Goal: Task Accomplishment & Management: Use online tool/utility

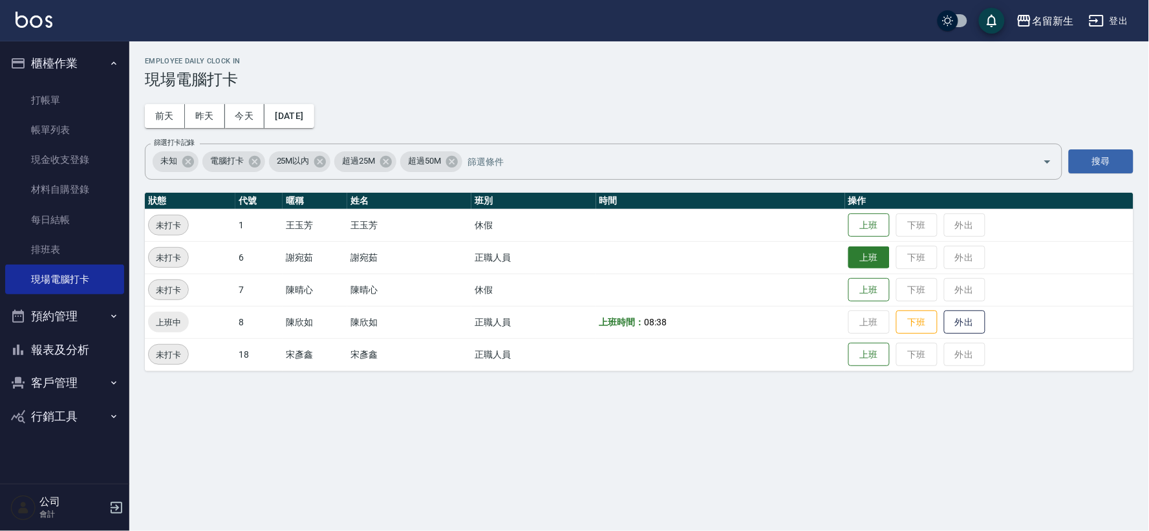
click at [864, 248] on button "上班" at bounding box center [869, 257] width 41 height 23
click at [860, 364] on button "上班" at bounding box center [869, 354] width 41 height 23
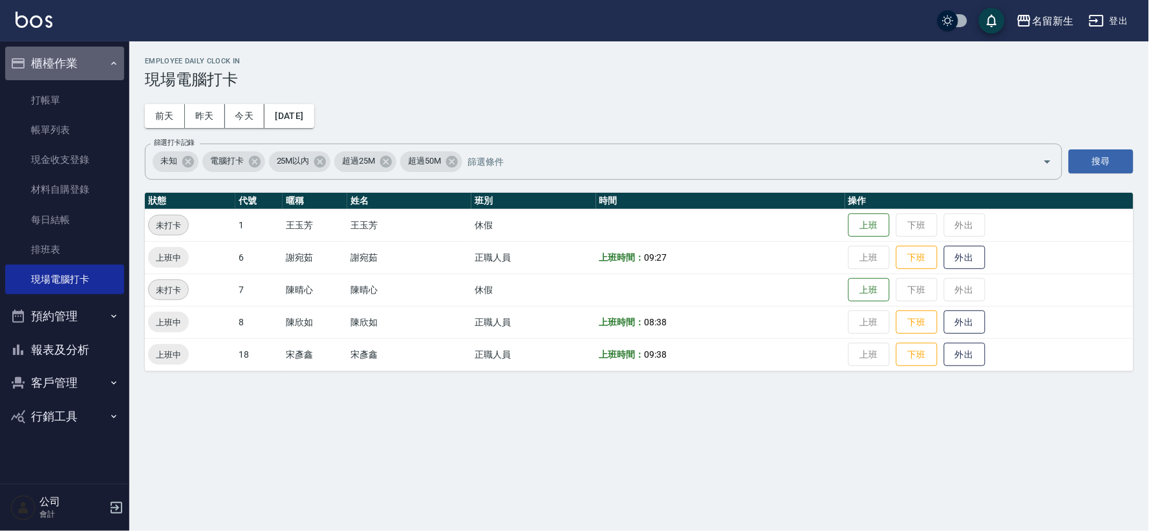
click at [63, 50] on button "櫃檯作業" at bounding box center [64, 64] width 119 height 34
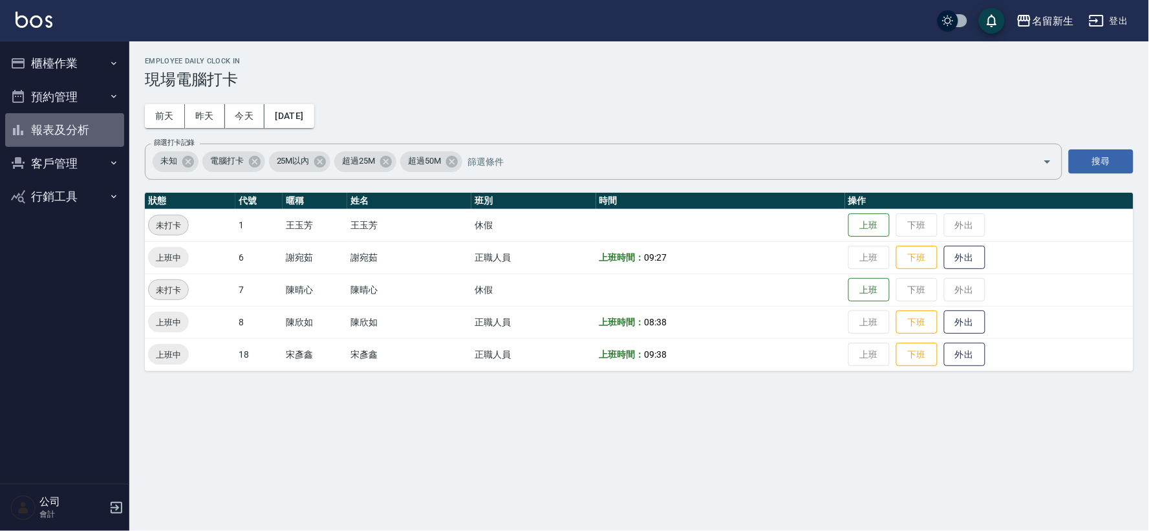
drag, startPoint x: 65, startPoint y: 125, endPoint x: 103, endPoint y: 132, distance: 38.8
click at [65, 125] on button "報表及分析" at bounding box center [64, 130] width 119 height 34
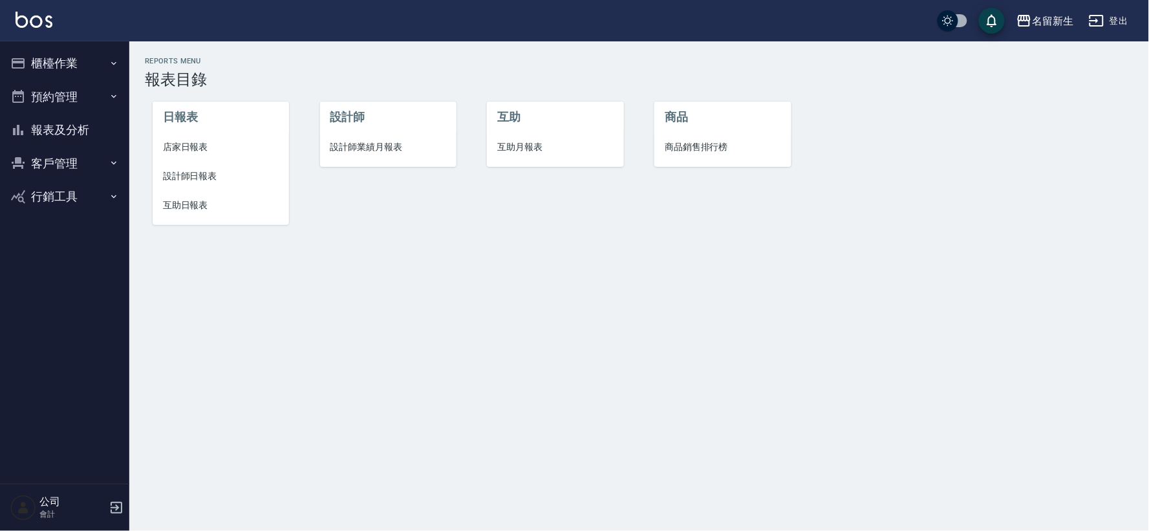
drag, startPoint x: 392, startPoint y: 146, endPoint x: 377, endPoint y: 153, distance: 16.8
click at [391, 146] on span "設計師業績月報表" at bounding box center [389, 147] width 116 height 14
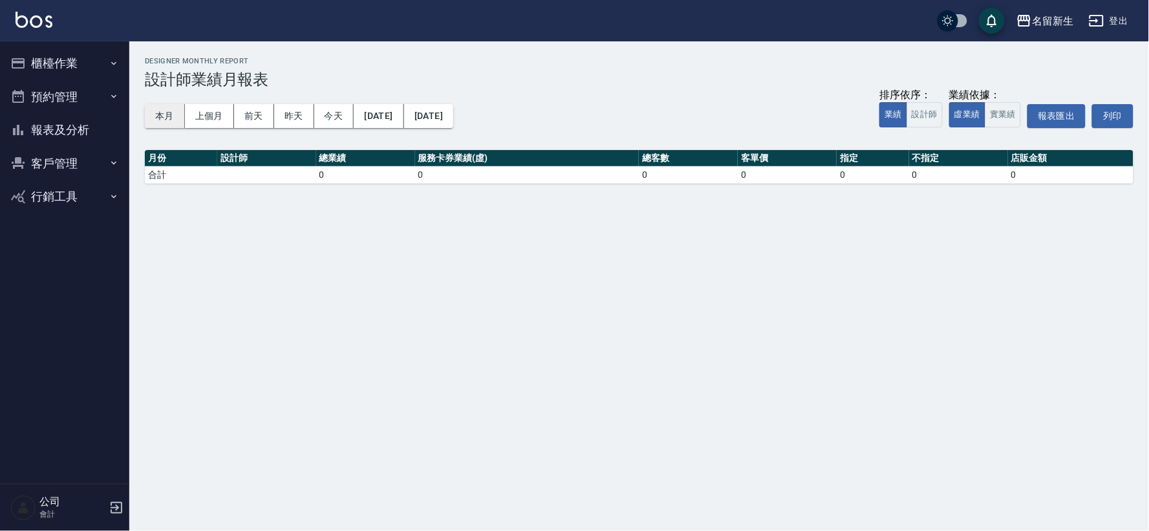
click at [163, 119] on button "本月" at bounding box center [165, 116] width 40 height 24
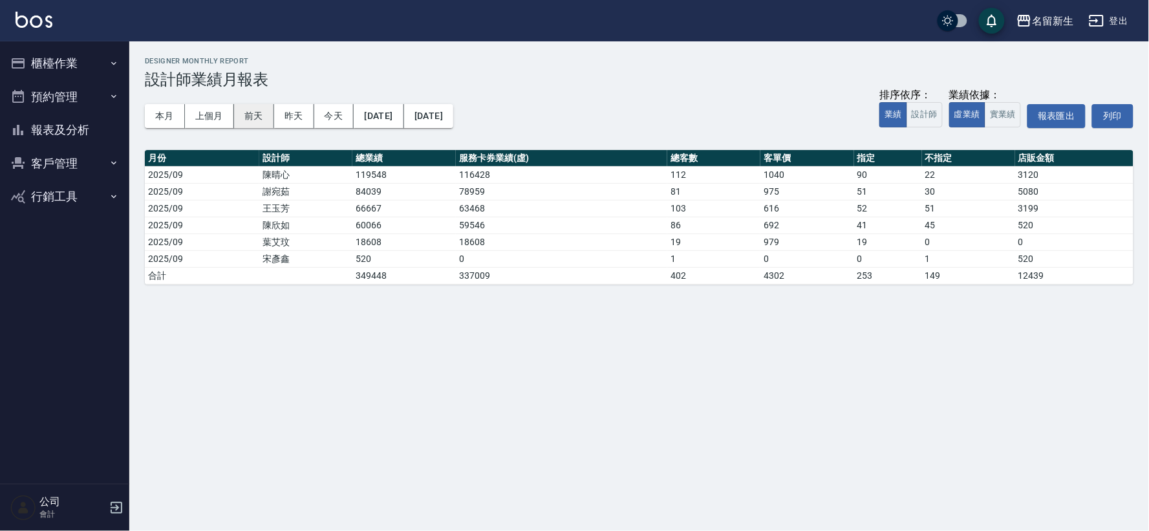
click at [246, 109] on button "前天" at bounding box center [254, 116] width 40 height 24
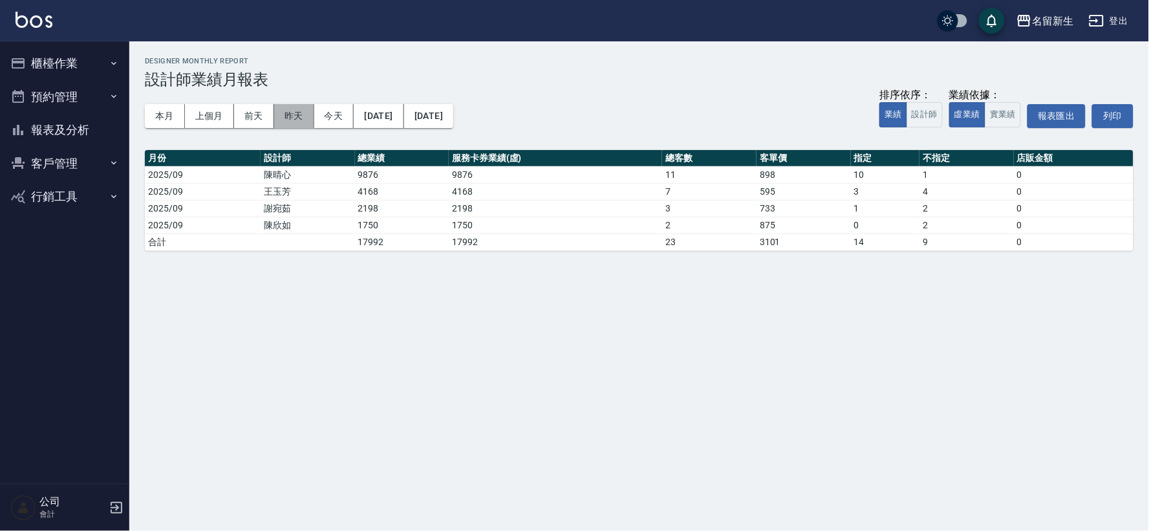
click at [299, 118] on button "昨天" at bounding box center [294, 116] width 40 height 24
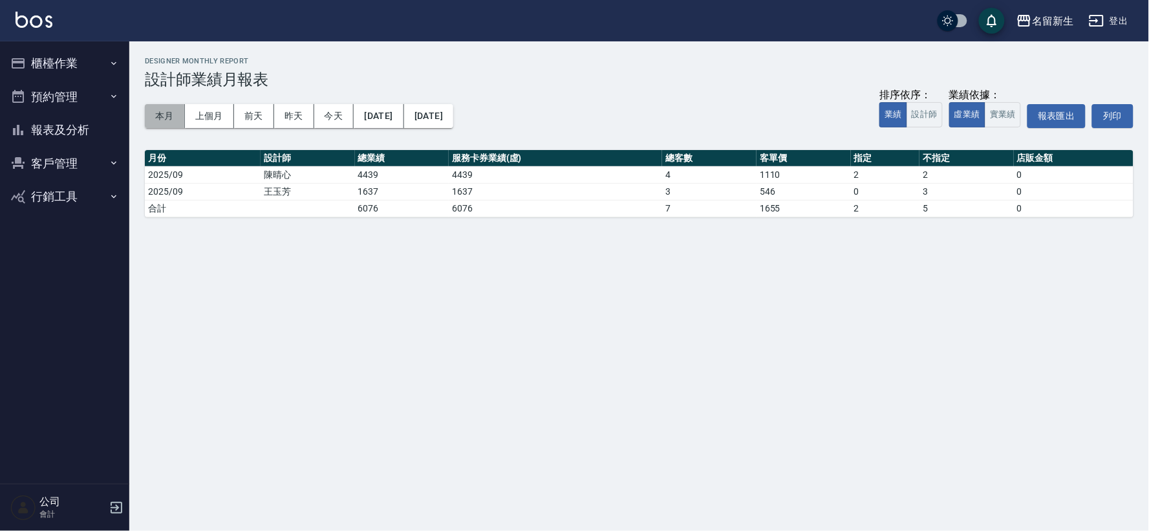
click at [153, 123] on button "本月" at bounding box center [165, 116] width 40 height 24
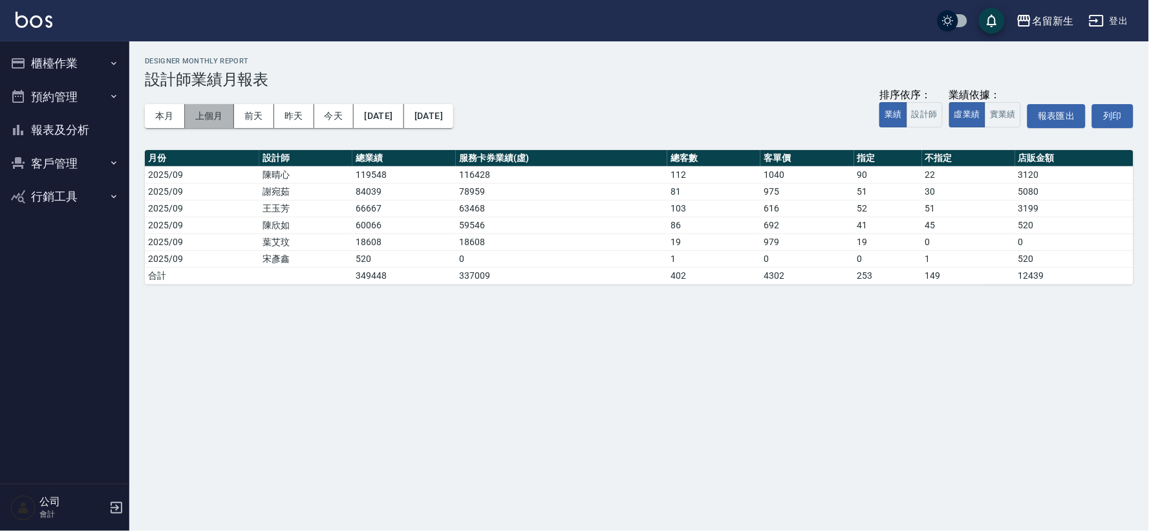
click at [212, 111] on button "上個月" at bounding box center [209, 116] width 49 height 24
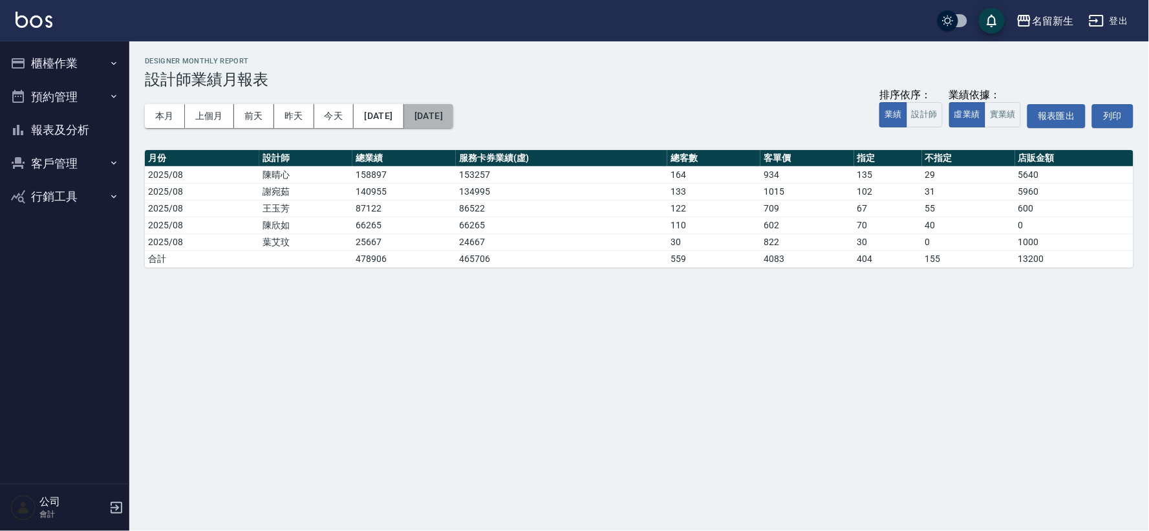
click at [453, 117] on button "[DATE]" at bounding box center [428, 116] width 49 height 24
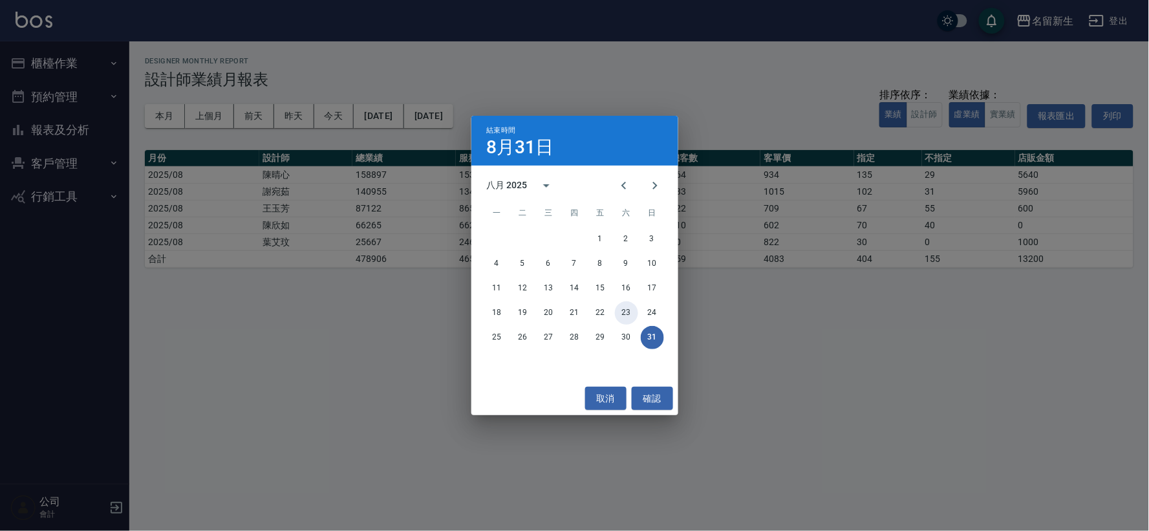
click at [627, 309] on button "23" at bounding box center [626, 312] width 23 height 23
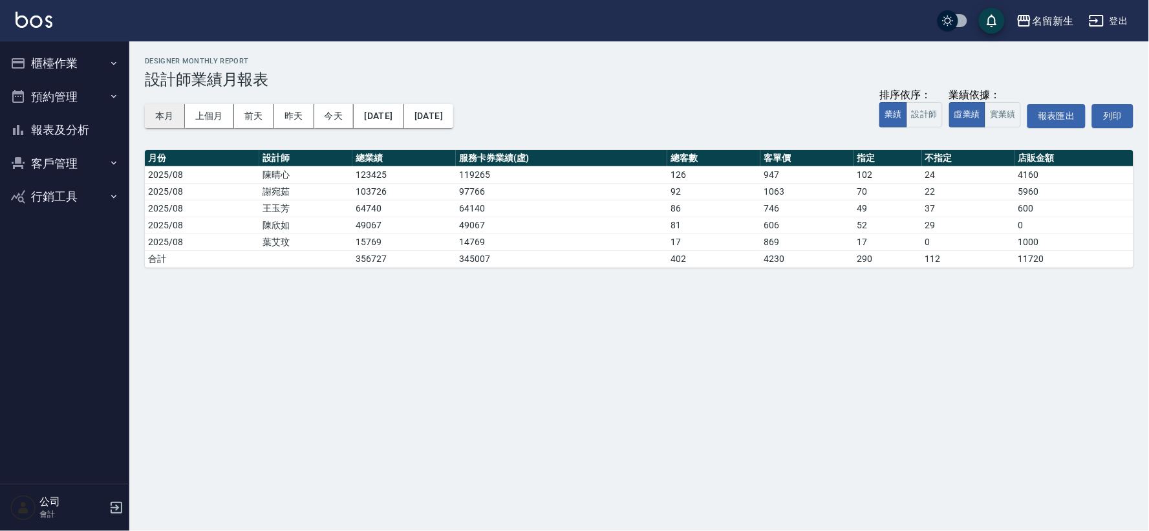
click at [166, 115] on button "本月" at bounding box center [165, 116] width 40 height 24
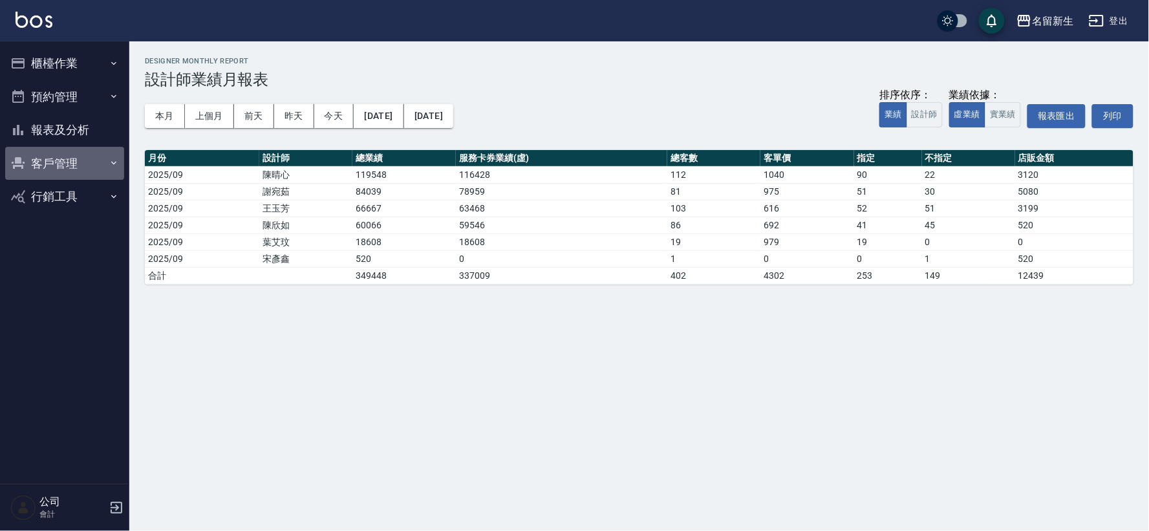
click at [62, 156] on button "客戶管理" at bounding box center [64, 164] width 119 height 34
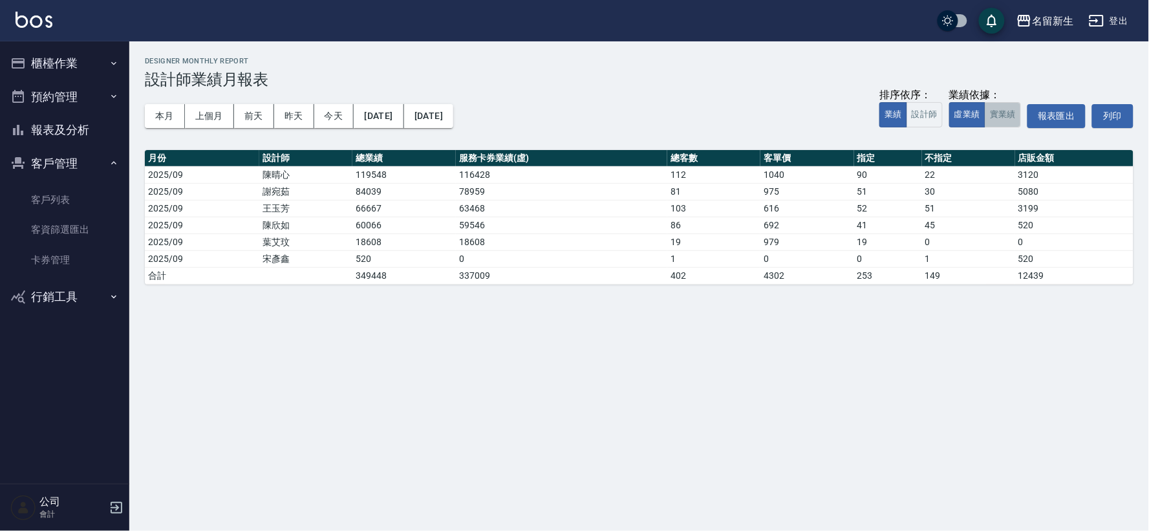
click at [999, 118] on button "實業績" at bounding box center [1003, 114] width 36 height 25
click at [974, 116] on button "虛業績" at bounding box center [968, 114] width 36 height 25
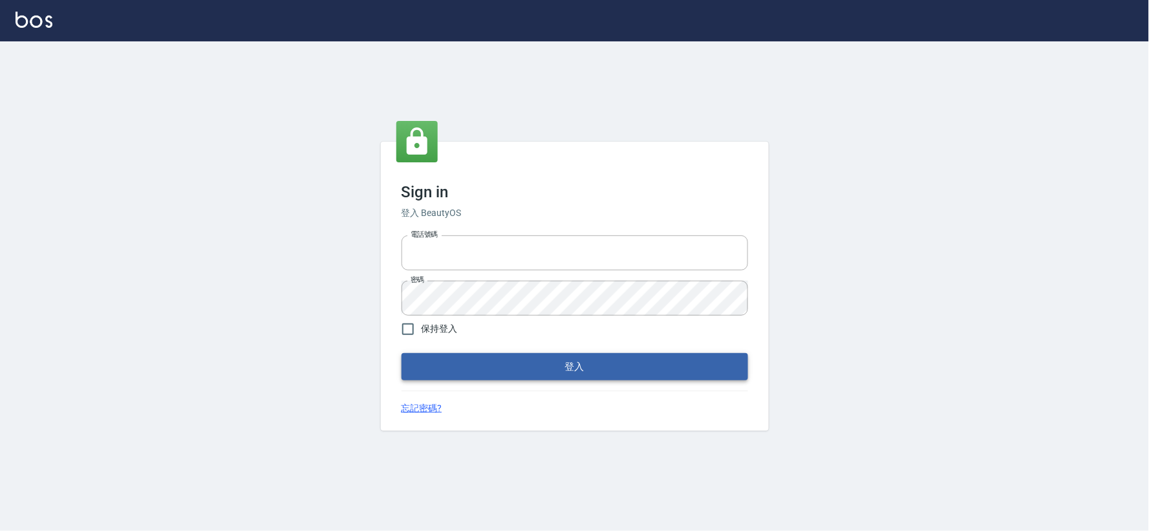
type input "034258365"
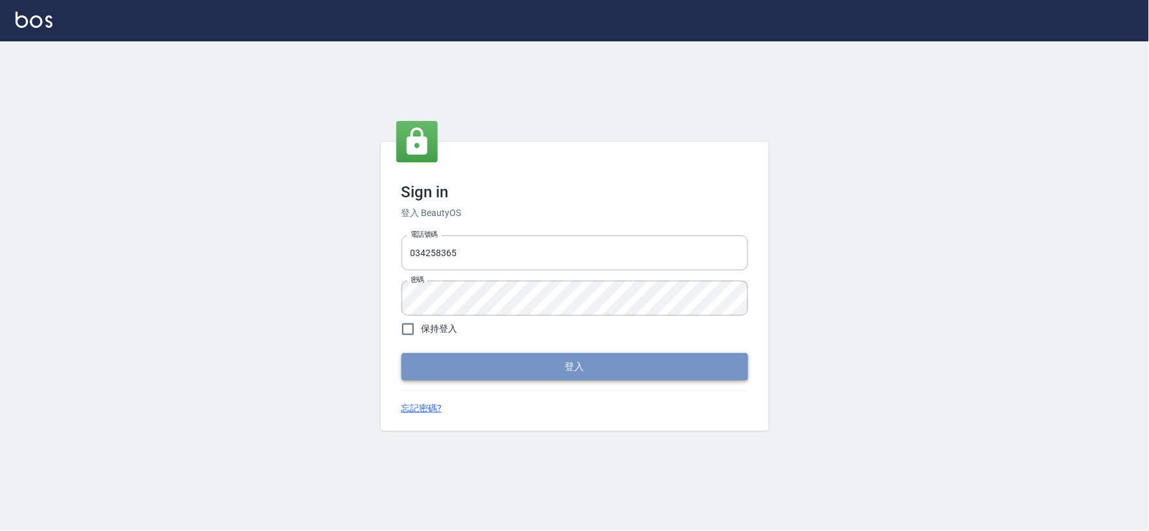
click at [597, 366] on button "登入" at bounding box center [575, 366] width 347 height 27
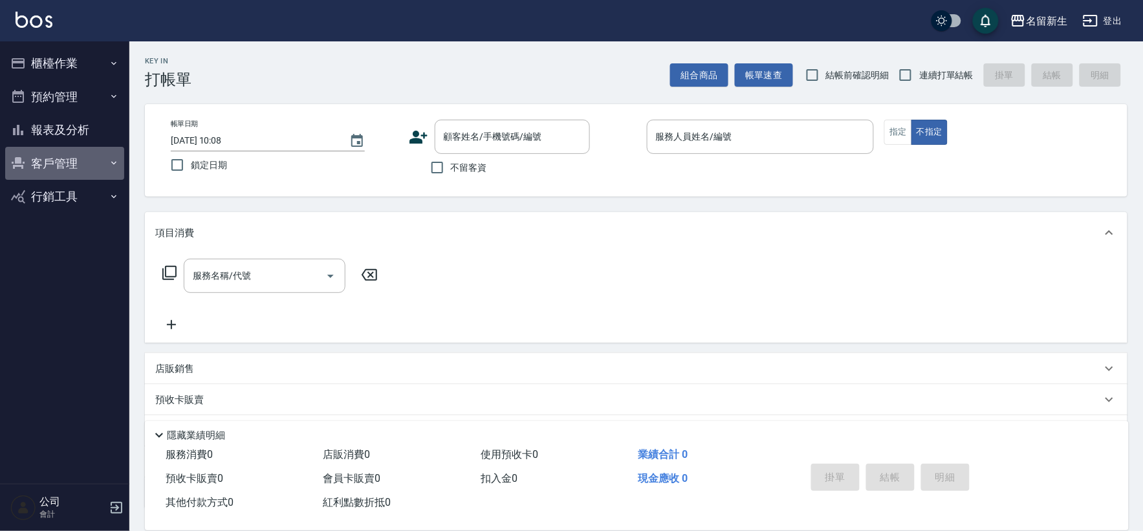
click at [67, 158] on button "客戶管理" at bounding box center [64, 164] width 119 height 34
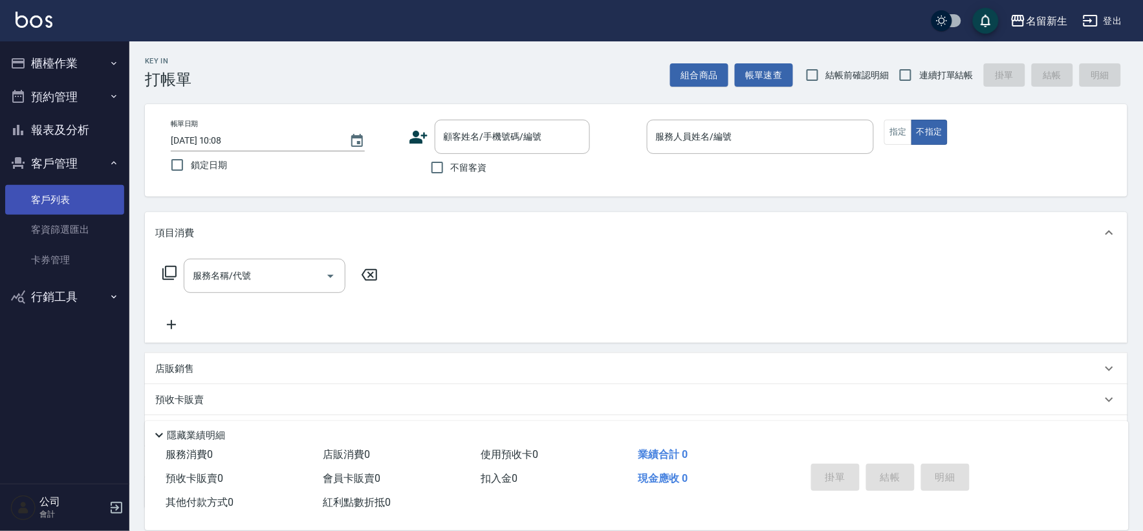
click at [81, 191] on link "客戶列表" at bounding box center [64, 200] width 119 height 30
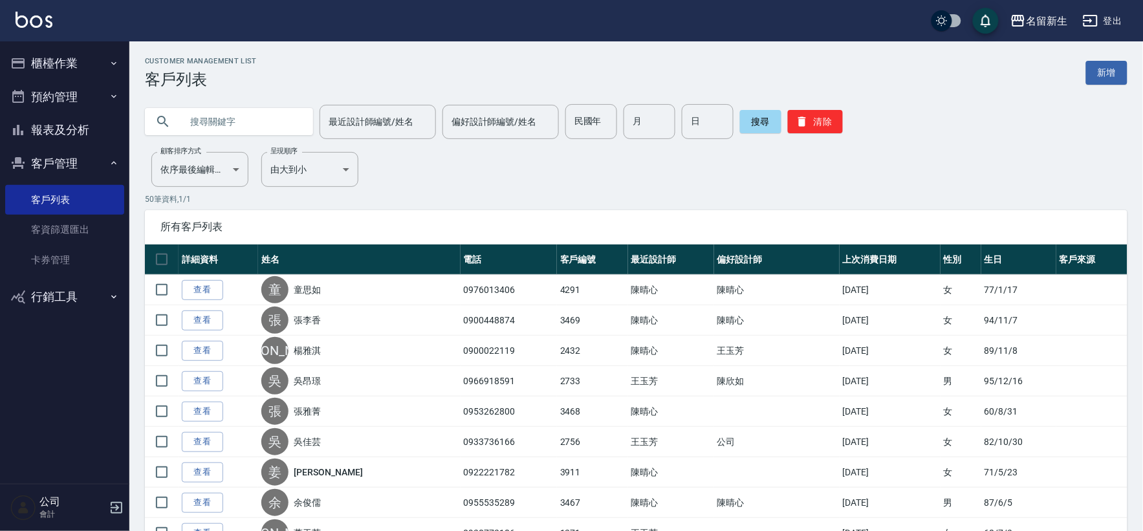
click at [85, 52] on button "櫃檯作業" at bounding box center [64, 64] width 119 height 34
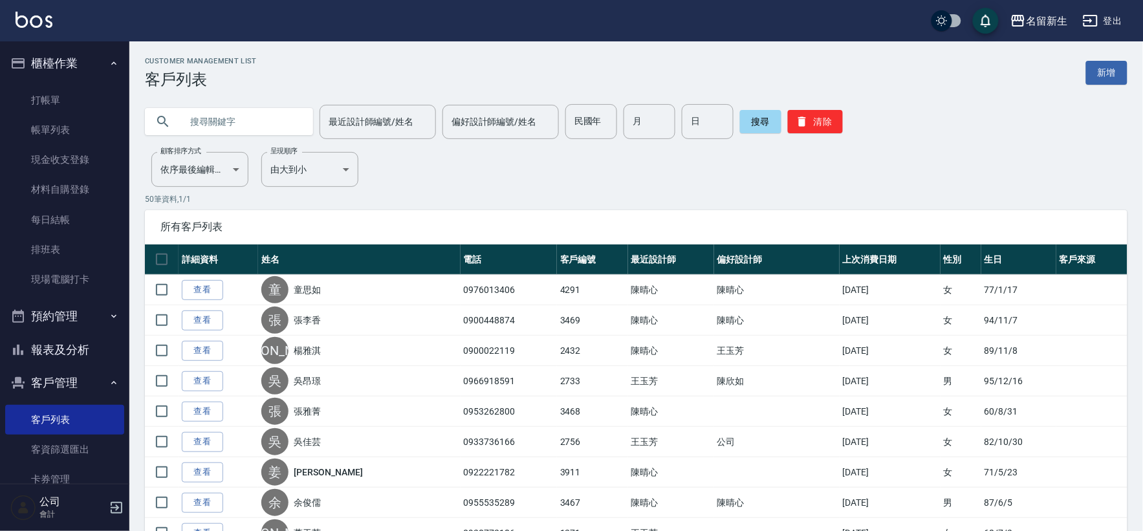
drag, startPoint x: 37, startPoint y: 277, endPoint x: 173, endPoint y: 215, distance: 149.4
click at [37, 277] on link "現場電腦打卡" at bounding box center [64, 280] width 119 height 30
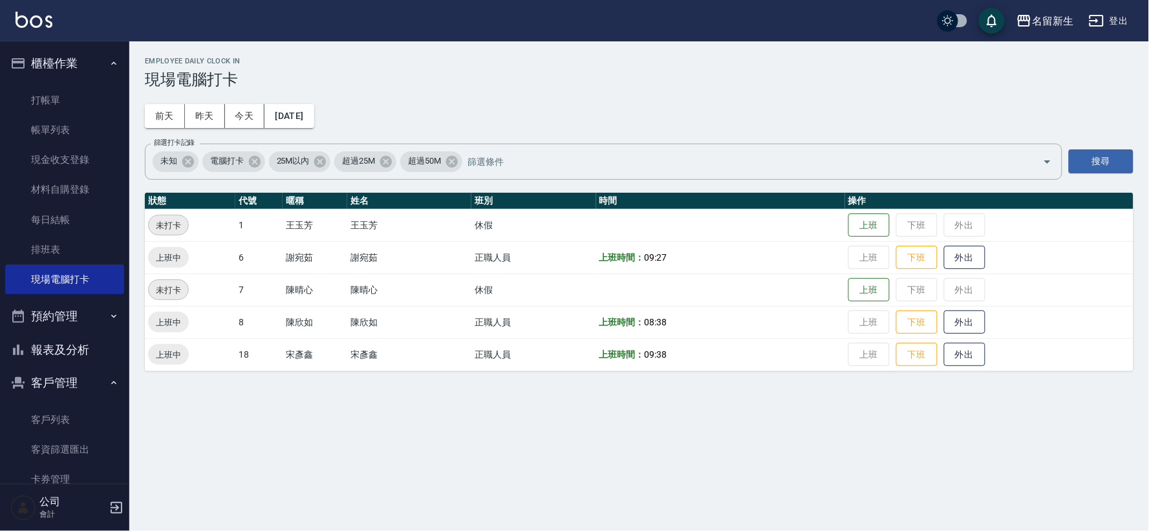
drag, startPoint x: 904, startPoint y: 448, endPoint x: 312, endPoint y: 140, distance: 667.5
click at [386, 278] on td "陳晴心" at bounding box center [409, 290] width 124 height 32
click at [308, 124] on button "[DATE]" at bounding box center [289, 116] width 49 height 24
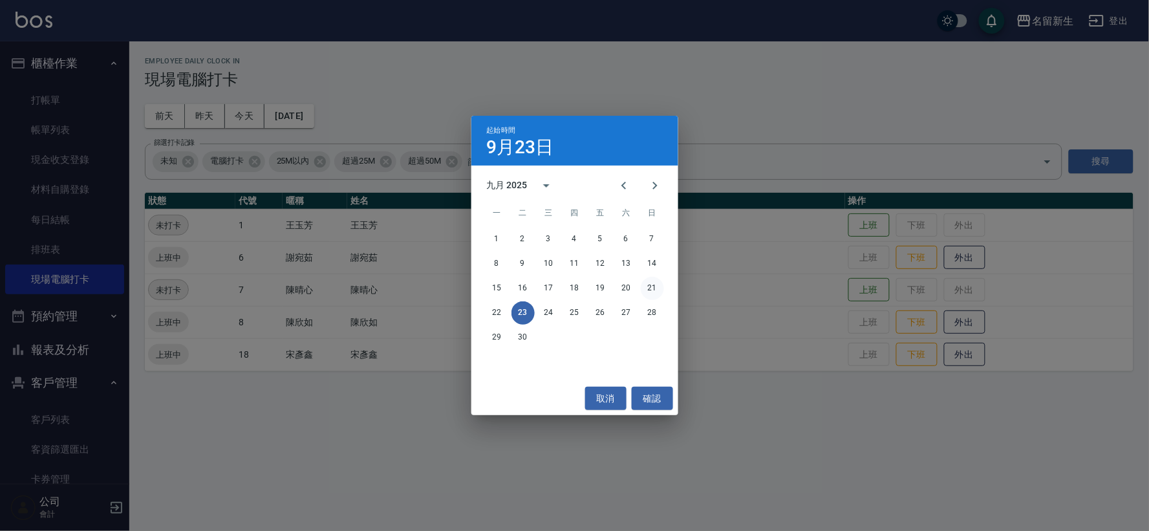
click at [649, 290] on button "21" at bounding box center [652, 288] width 23 height 23
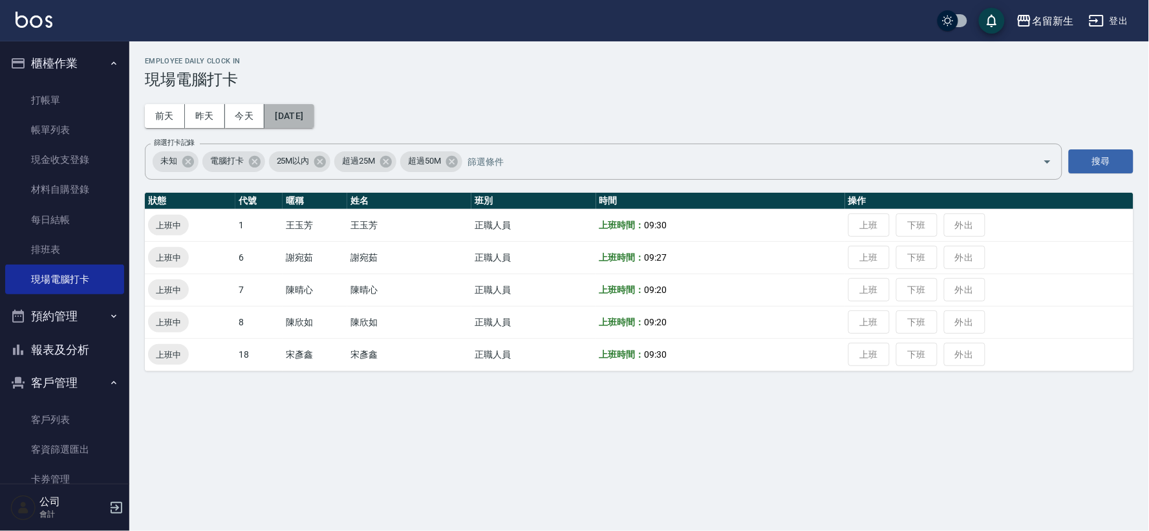
click at [314, 118] on button "[DATE]" at bounding box center [289, 116] width 49 height 24
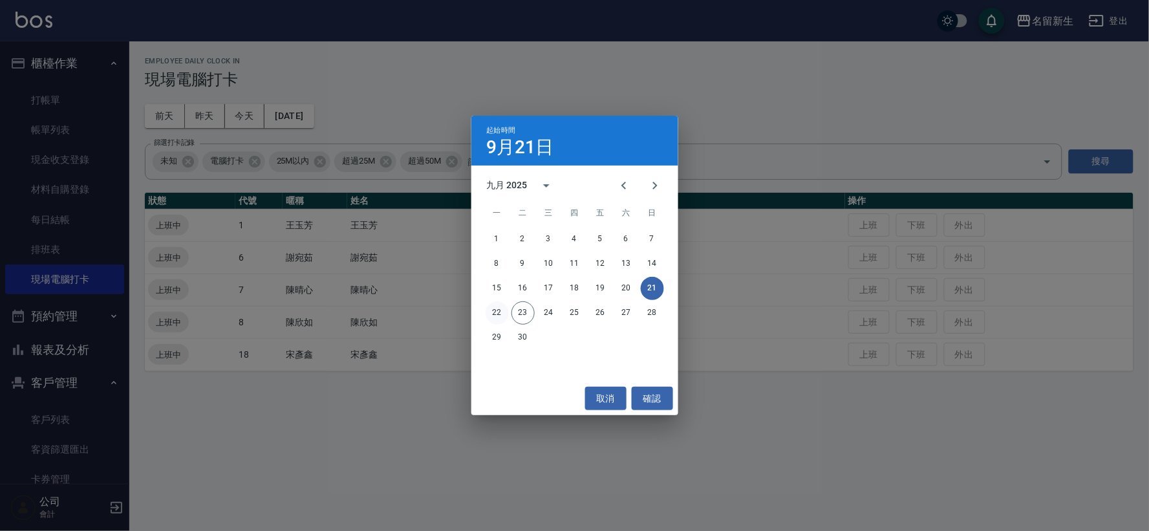
click at [495, 305] on button "22" at bounding box center [497, 312] width 23 height 23
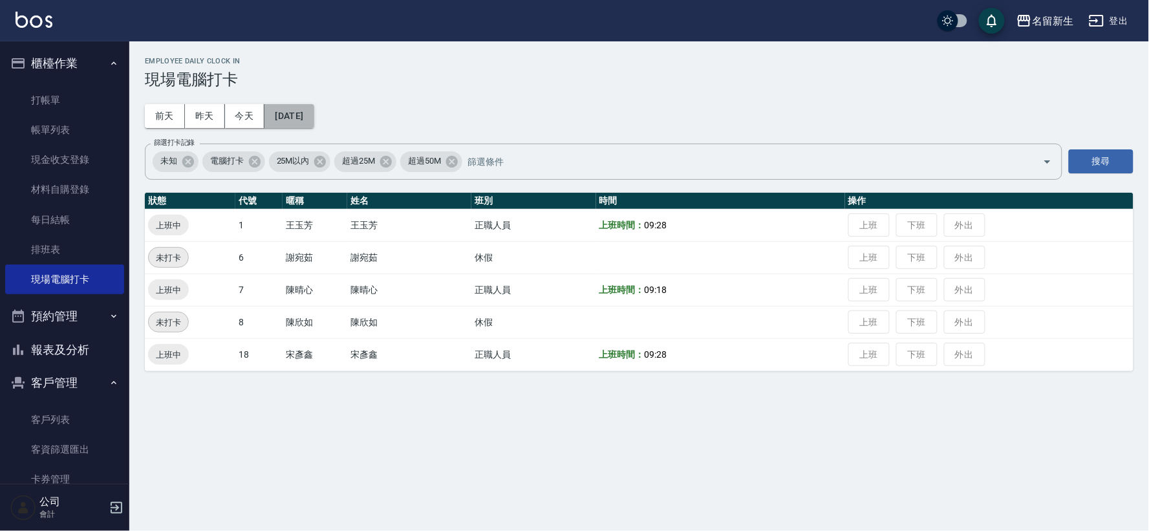
click at [300, 115] on button "[DATE]" at bounding box center [289, 116] width 49 height 24
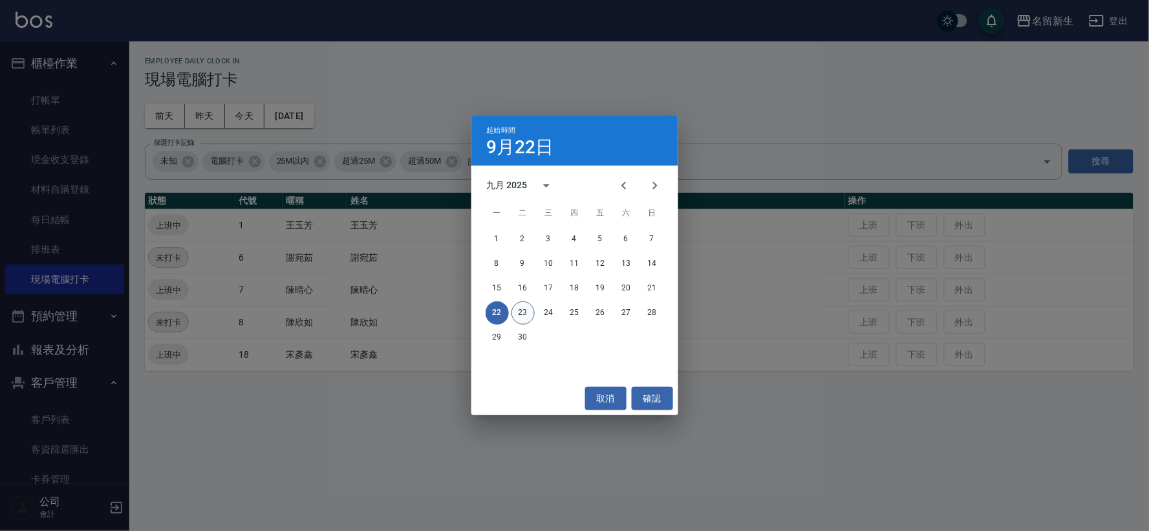
click at [528, 309] on button "23" at bounding box center [523, 312] width 23 height 23
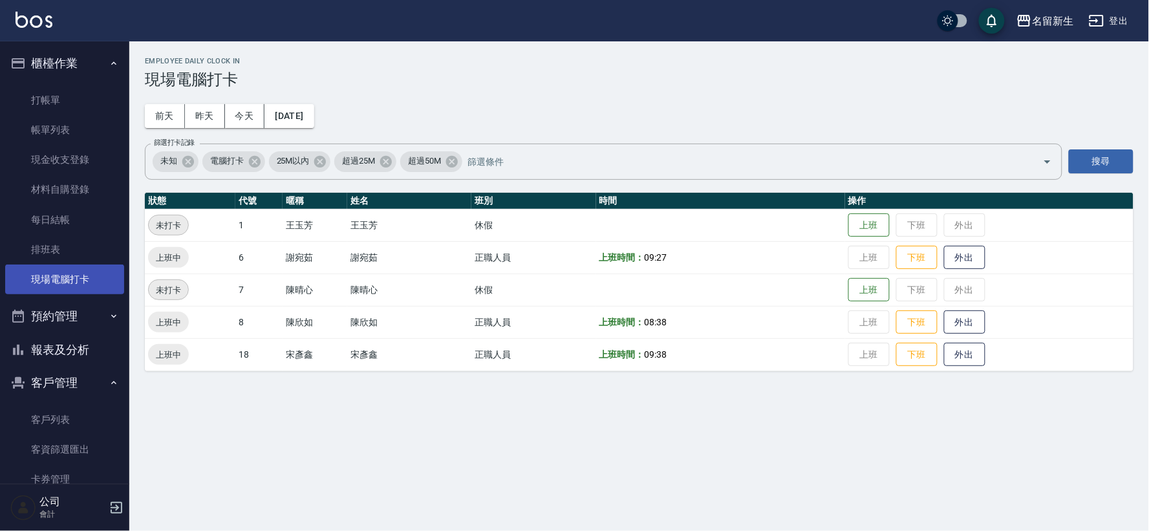
click at [55, 275] on link "現場電腦打卡" at bounding box center [64, 280] width 119 height 30
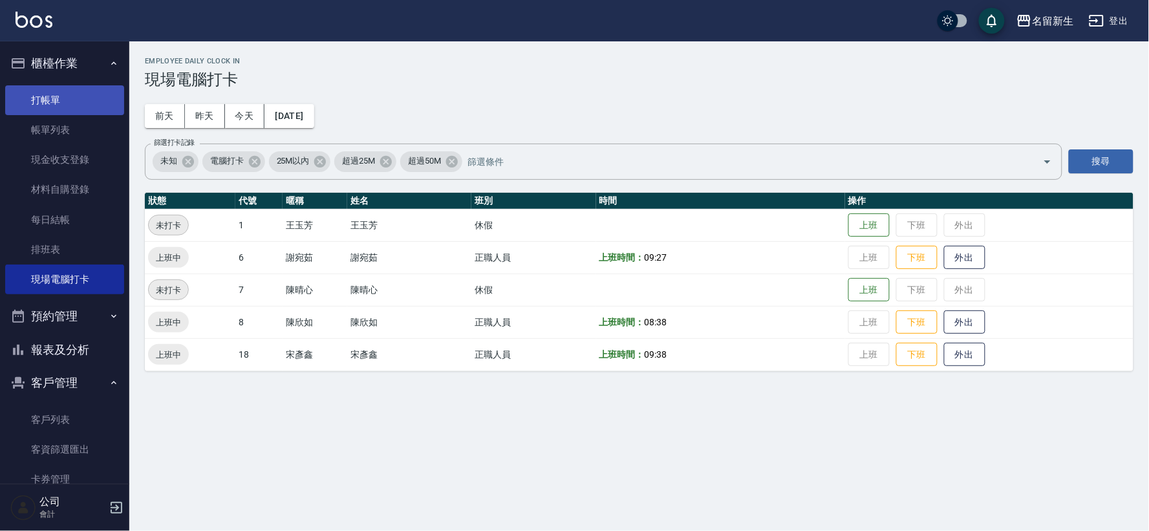
click at [22, 105] on link "打帳單" at bounding box center [64, 100] width 119 height 30
